Goal: Browse casually

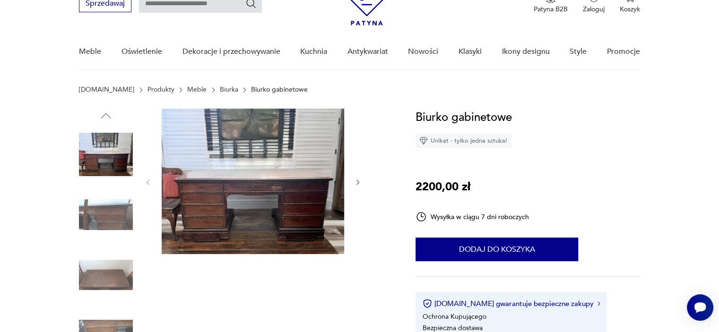
click at [308, 187] on img at bounding box center [253, 182] width 182 height 146
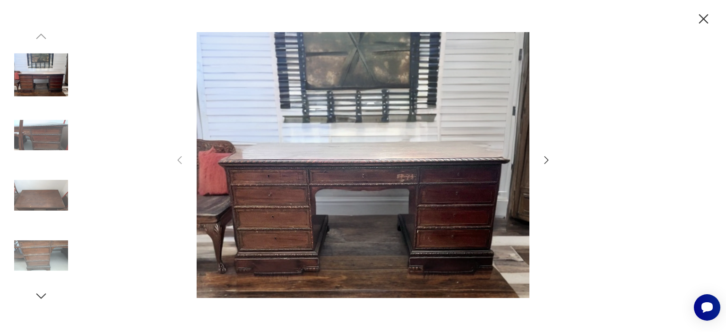
click at [549, 162] on icon "button" at bounding box center [546, 160] width 11 height 11
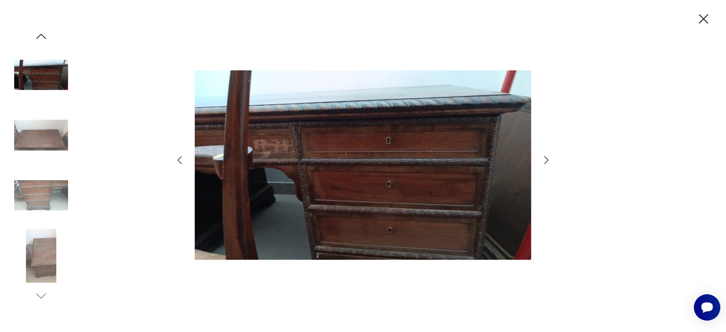
click at [549, 162] on icon "button" at bounding box center [546, 160] width 11 height 11
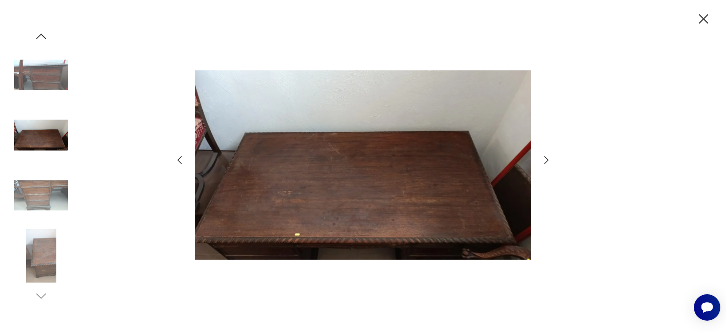
click at [549, 162] on icon "button" at bounding box center [546, 160] width 11 height 11
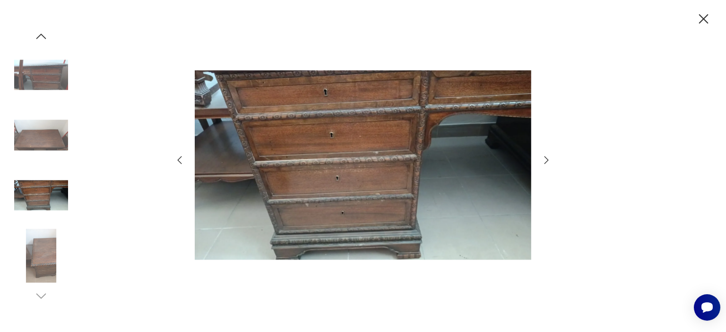
click at [549, 162] on icon "button" at bounding box center [546, 160] width 11 height 11
